Goal: Check status

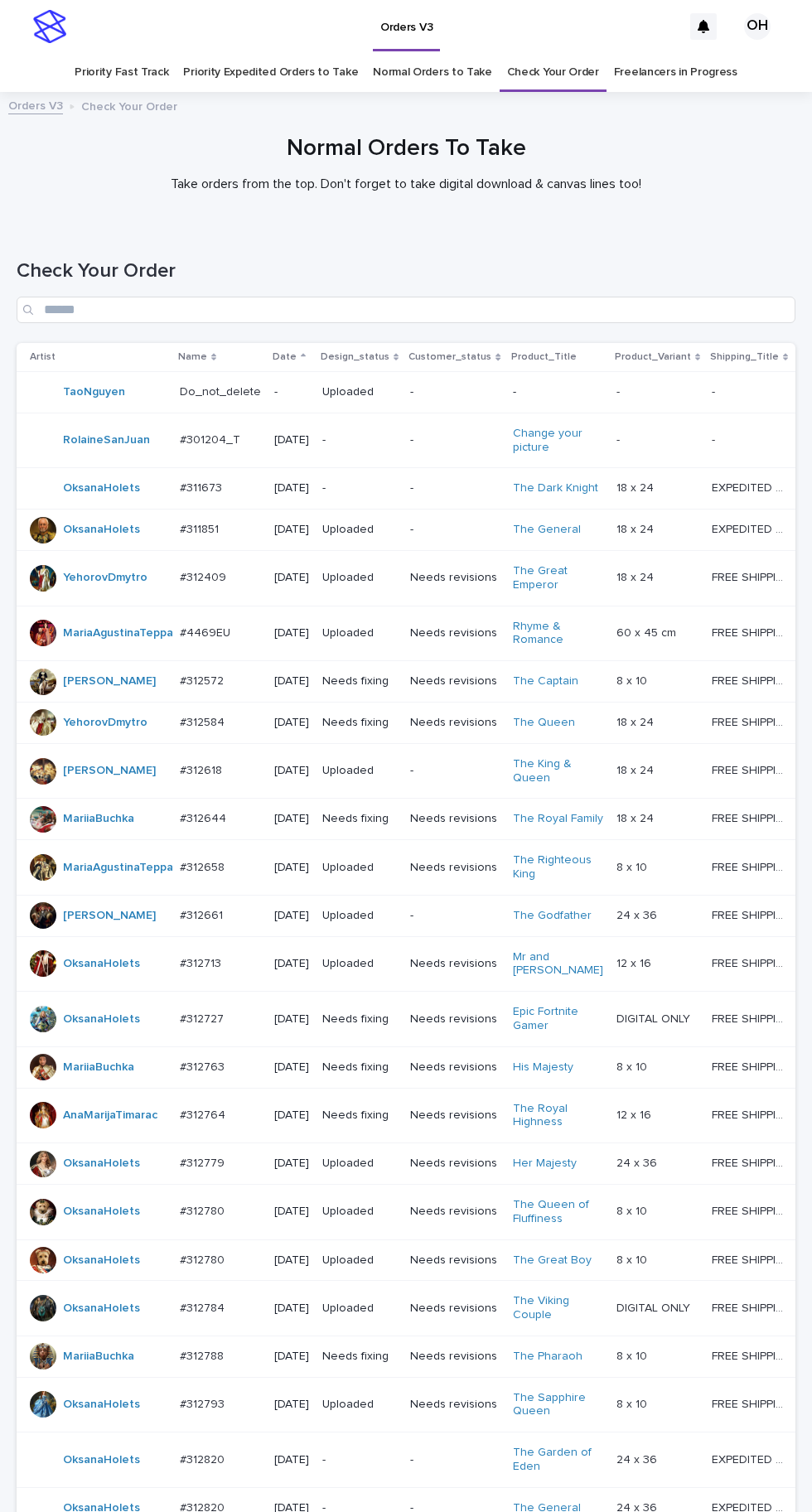
scroll to position [236, 0]
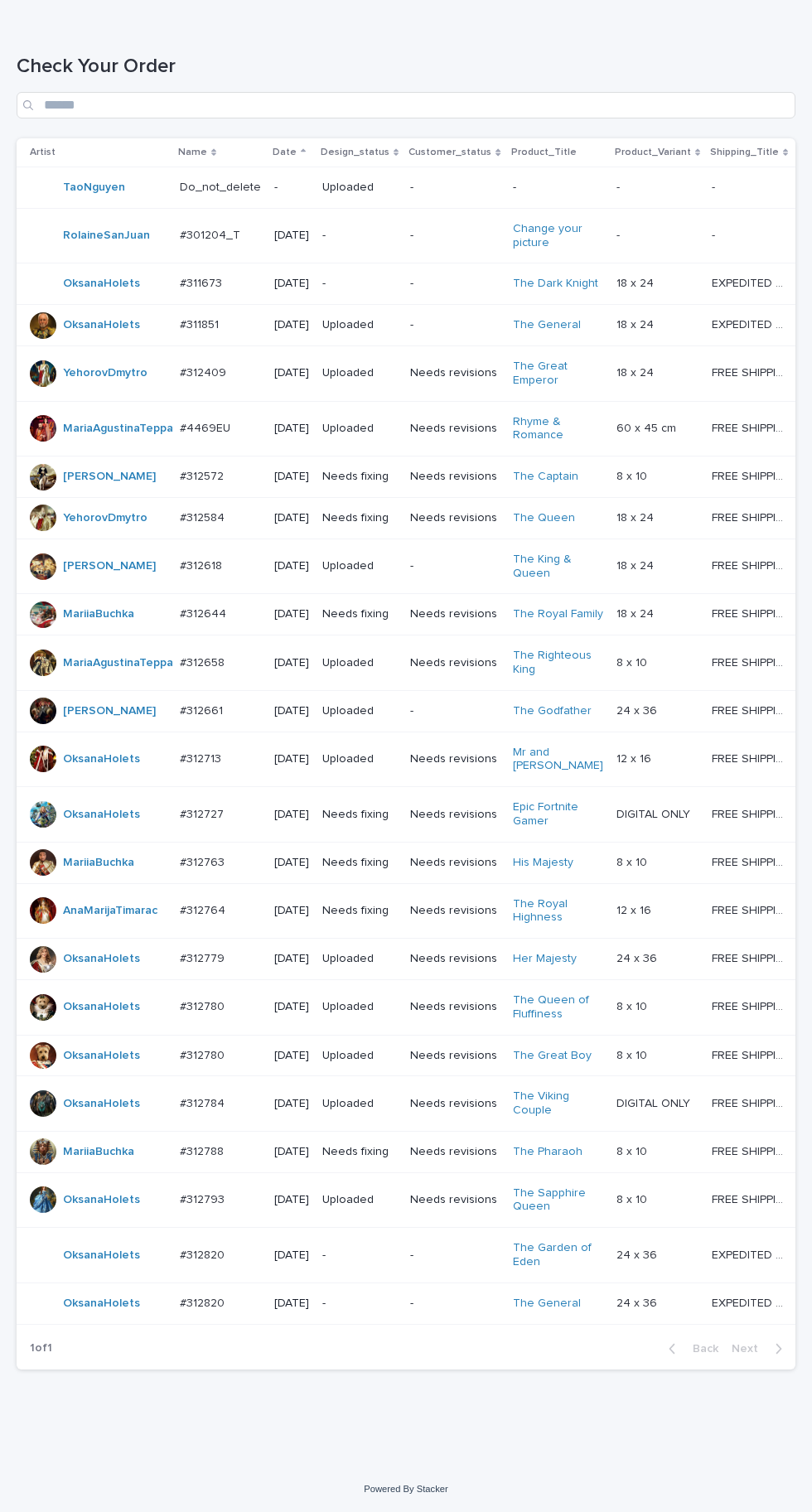
click at [237, 1262] on p at bounding box center [220, 1255] width 81 height 14
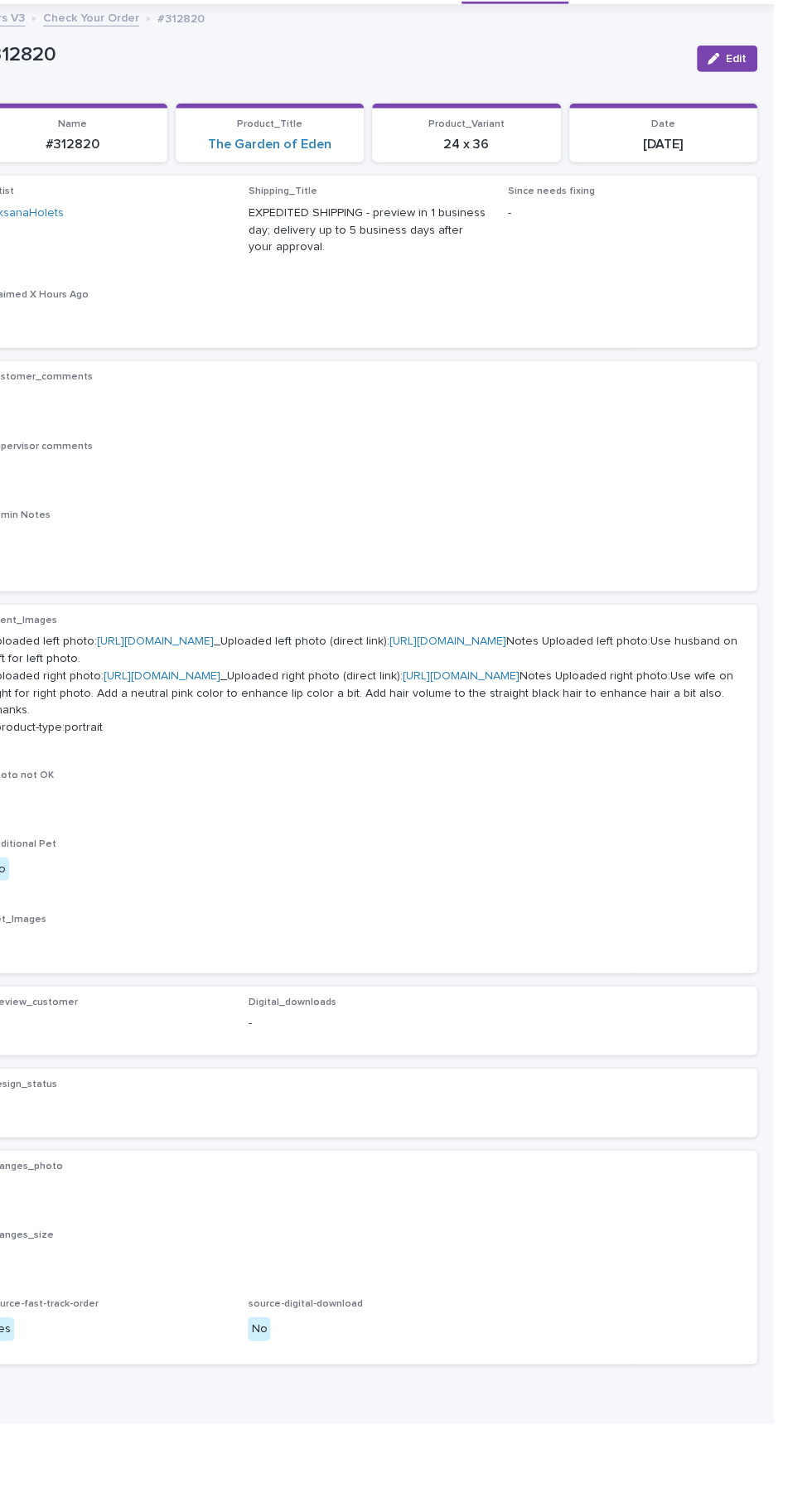
scroll to position [5, 0]
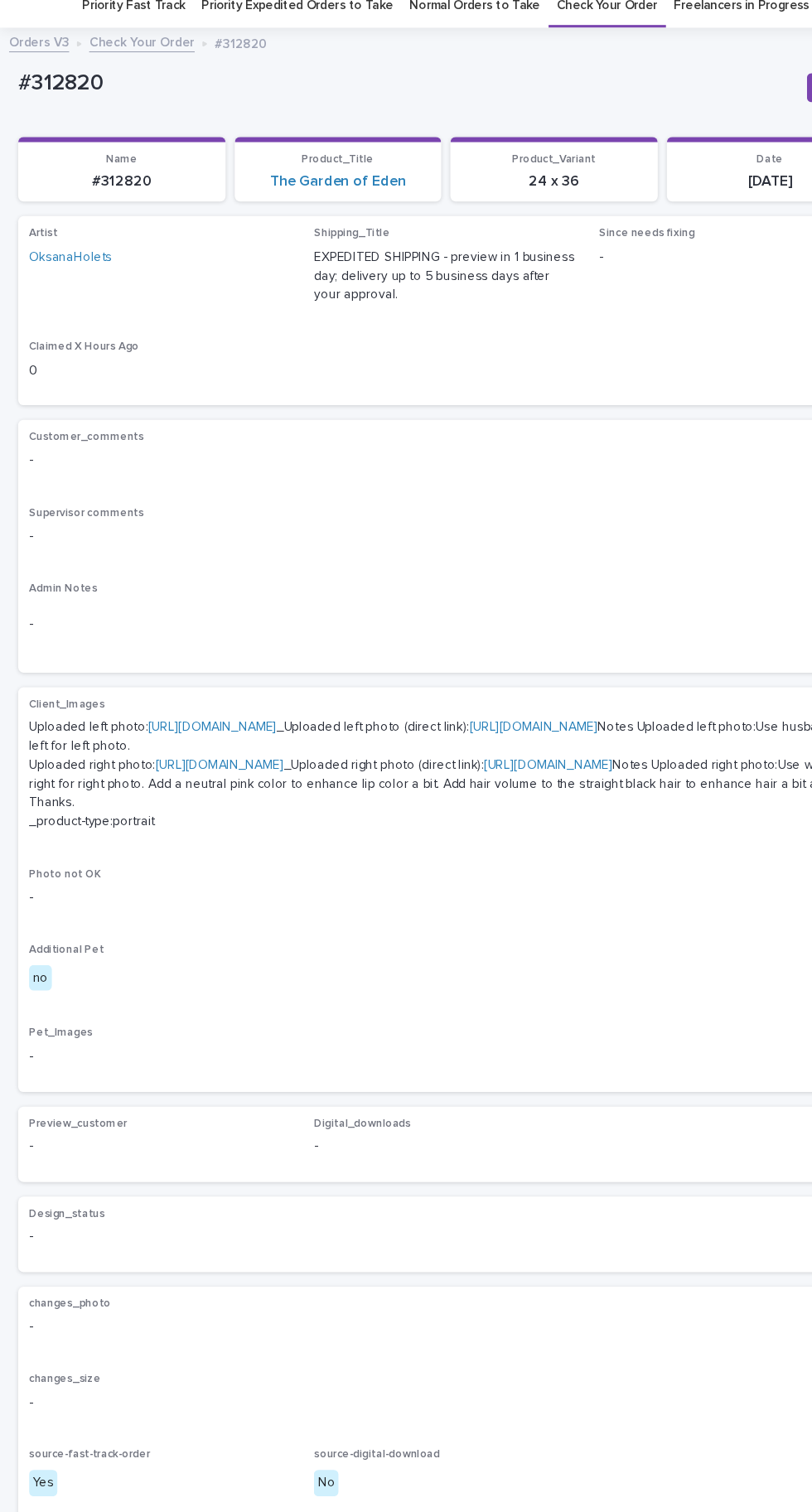
click at [258, 765] on link "[URL][DOMAIN_NAME]" at bounding box center [200, 759] width 117 height 11
click at [249, 718] on link "[URL][DOMAIN_NAME]" at bounding box center [193, 724] width 117 height 11
click at [258, 765] on link "[URL][DOMAIN_NAME]" at bounding box center [200, 759] width 117 height 11
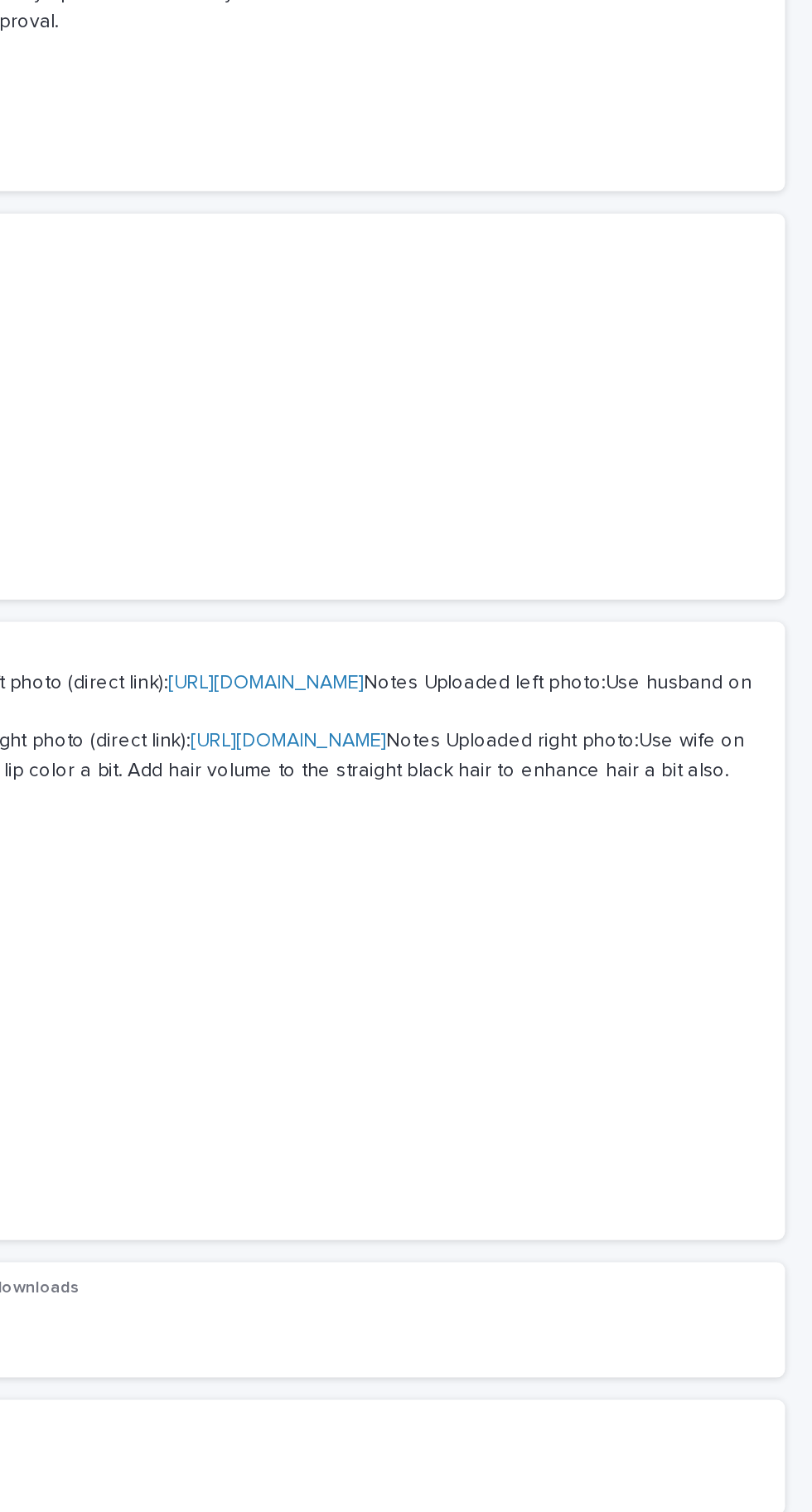
scroll to position [0, 0]
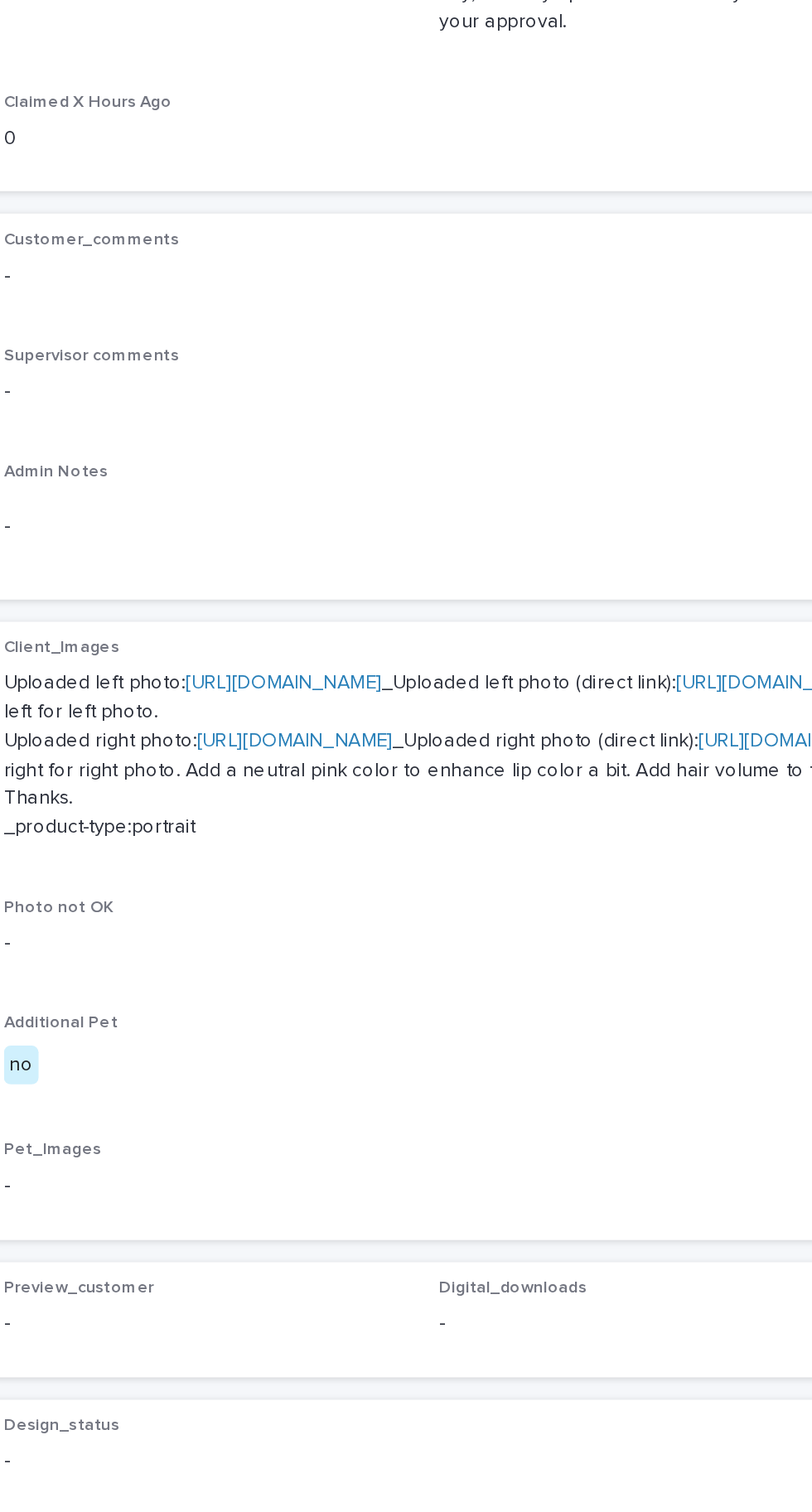
click at [220, 718] on link "[URL][DOMAIN_NAME]" at bounding box center [193, 724] width 117 height 11
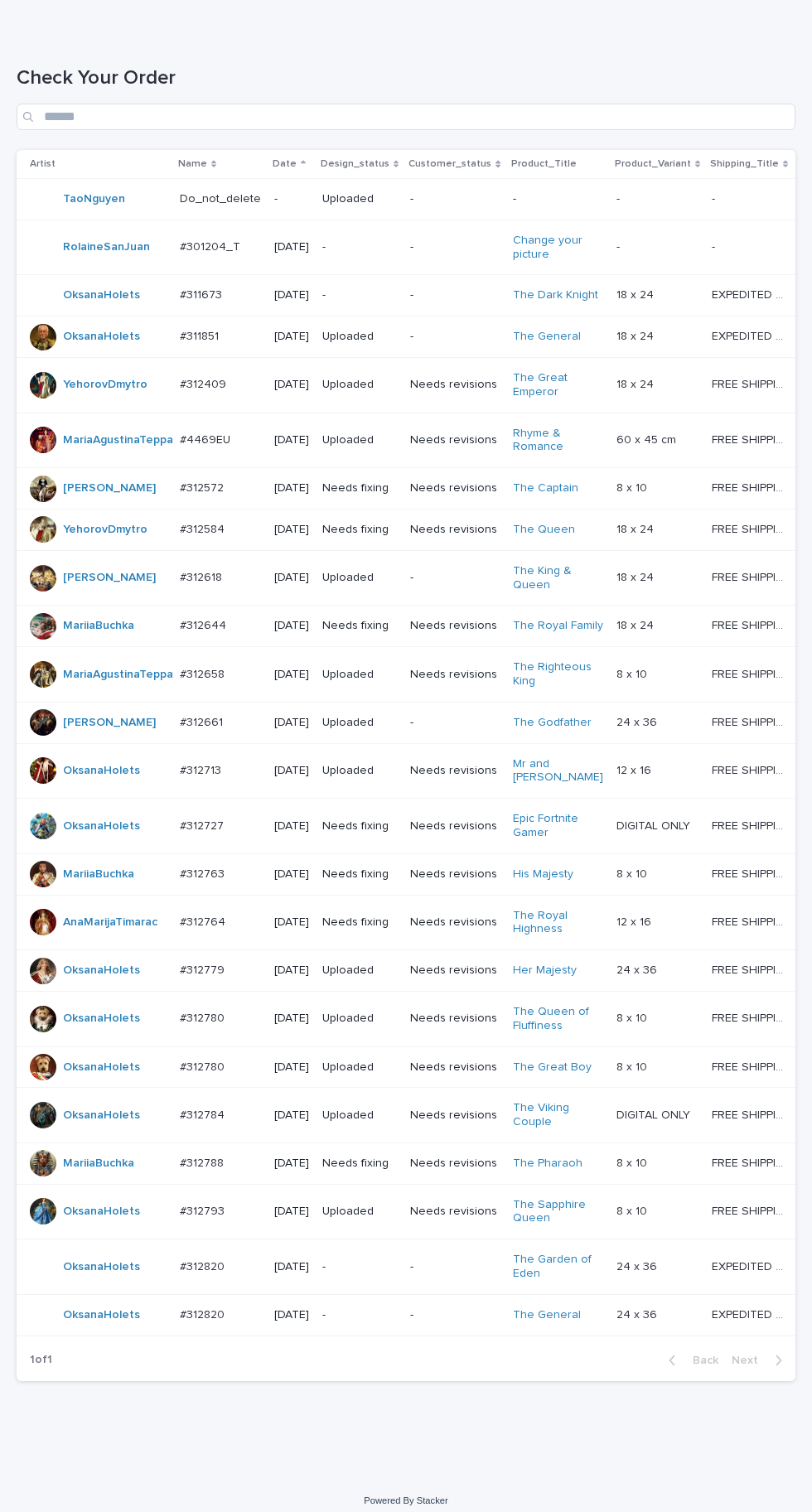
scroll to position [236, 0]
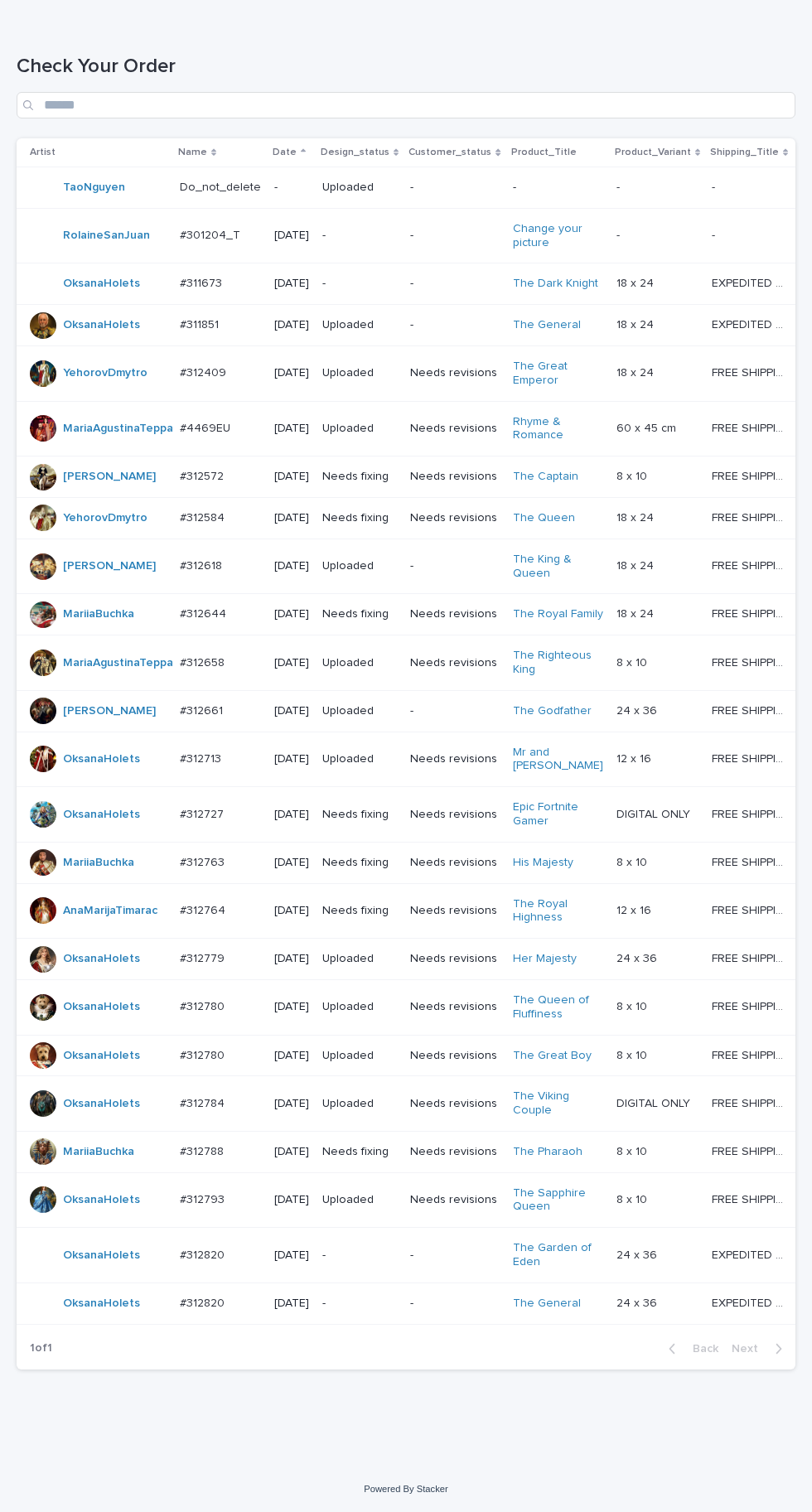
click at [243, 1318] on div "#312820 #312820" at bounding box center [220, 1303] width 81 height 28
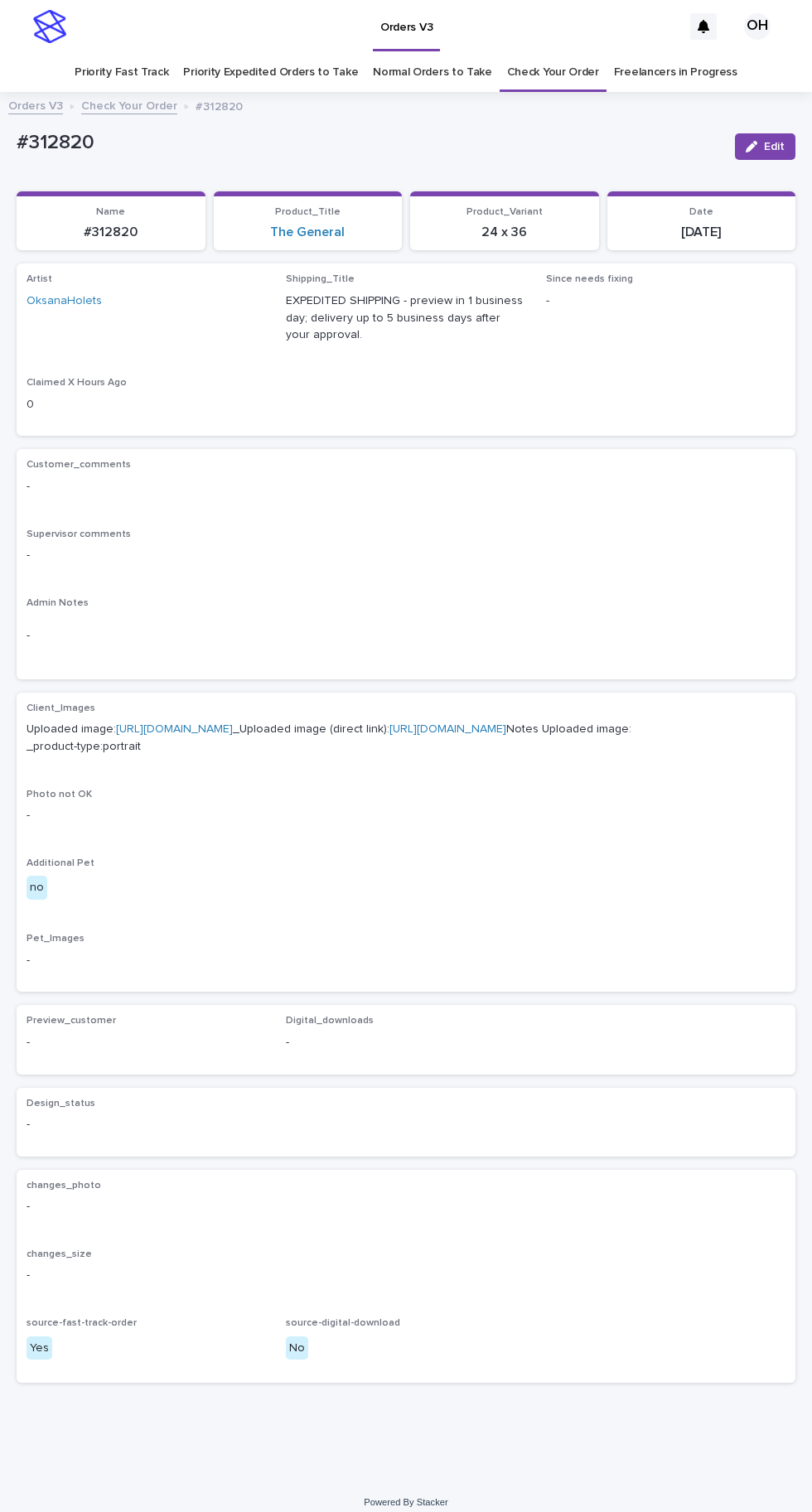
click at [233, 724] on link "[URL][DOMAIN_NAME]" at bounding box center [174, 729] width 117 height 11
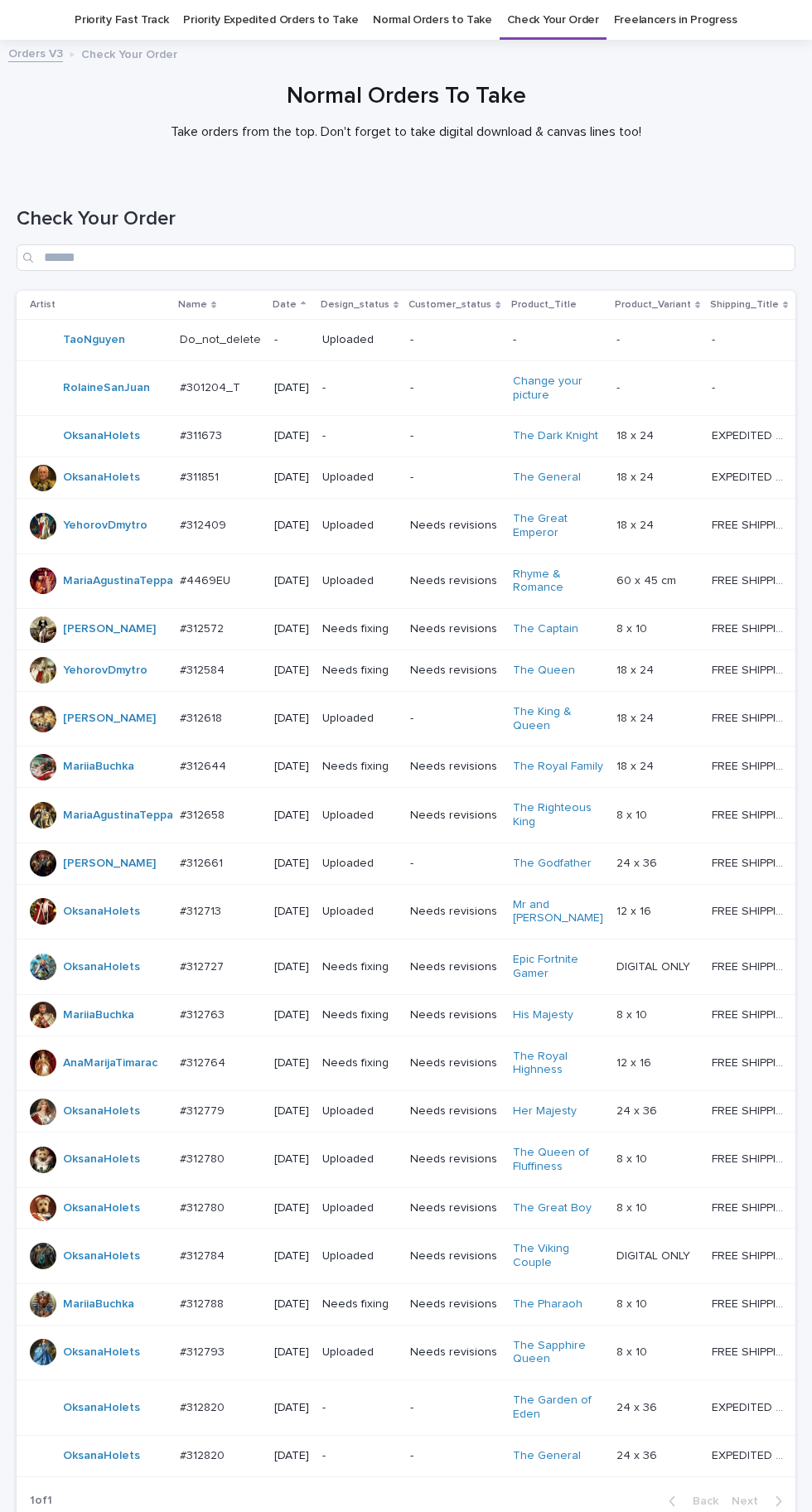
scroll to position [236, 0]
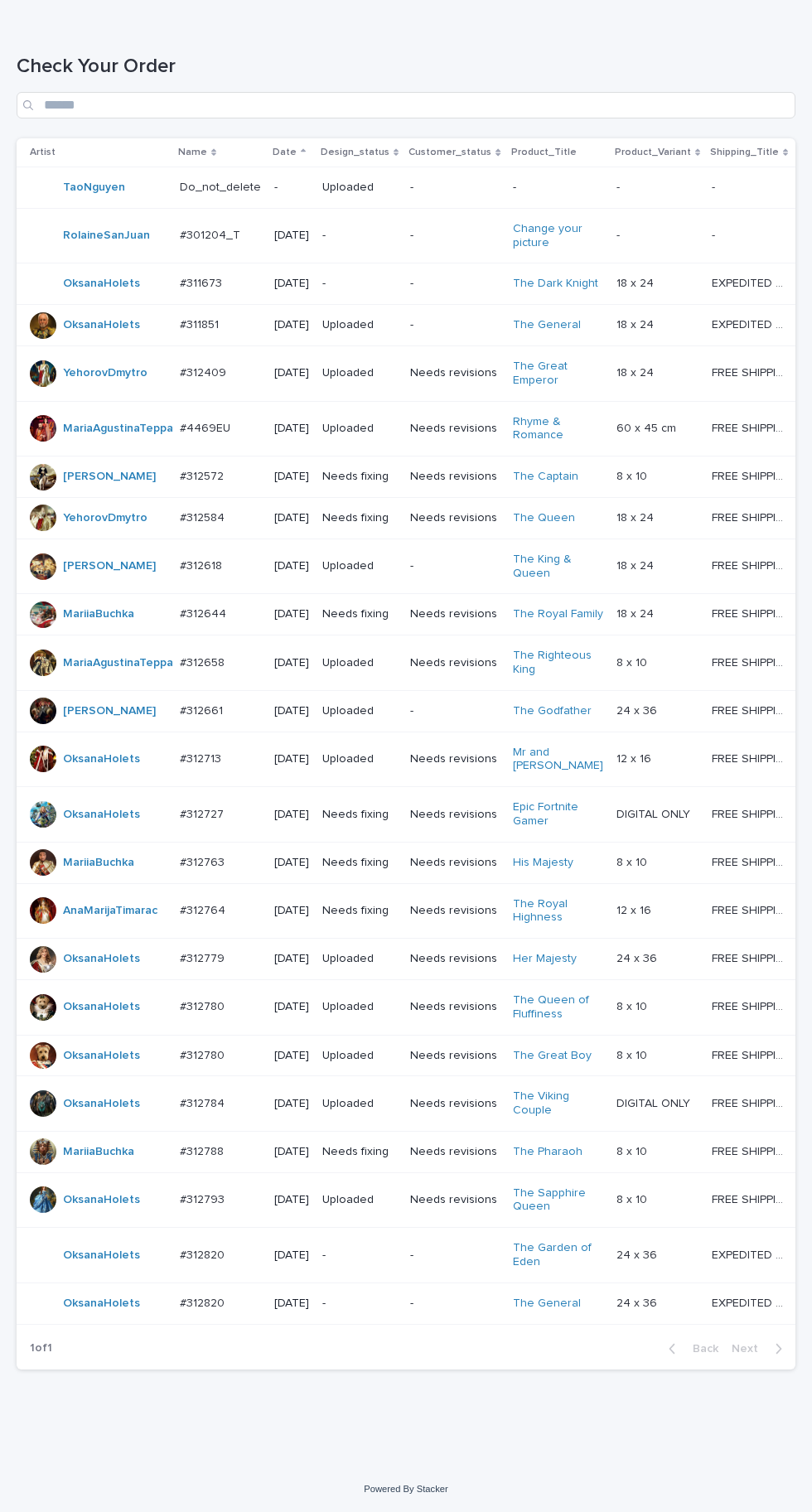
click at [233, 1324] on td "#312820 #312820" at bounding box center [220, 1302] width 94 height 41
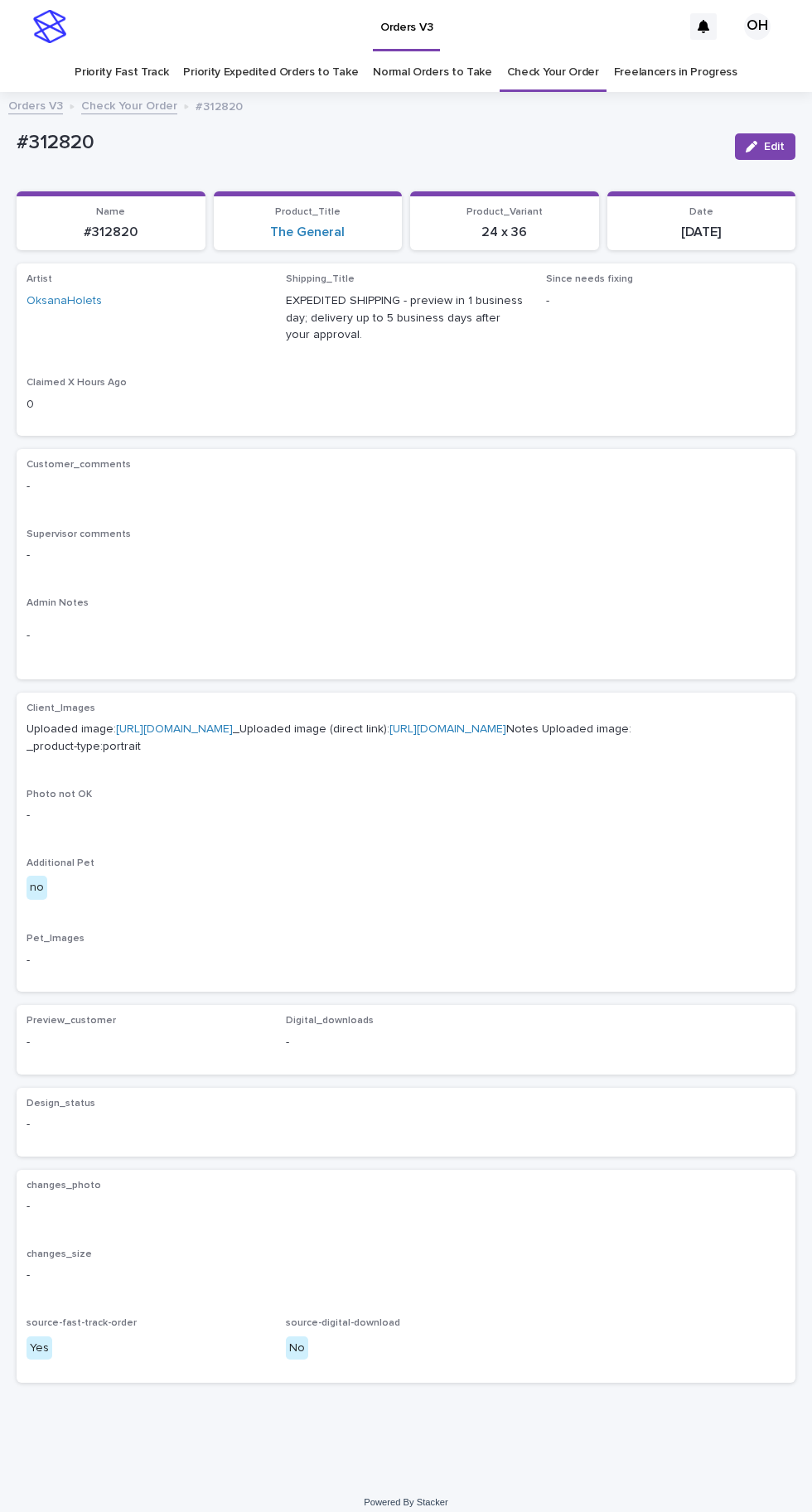
click at [233, 730] on link "[URL][DOMAIN_NAME]" at bounding box center [174, 729] width 117 height 11
